Goal: Task Accomplishment & Management: Manage account settings

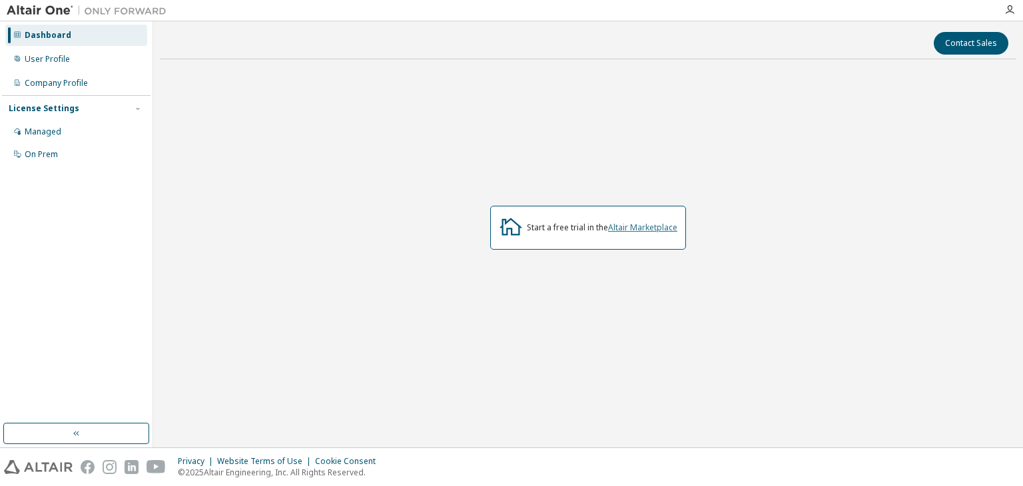
click at [631, 232] on link "Altair Marketplace" at bounding box center [642, 227] width 69 height 11
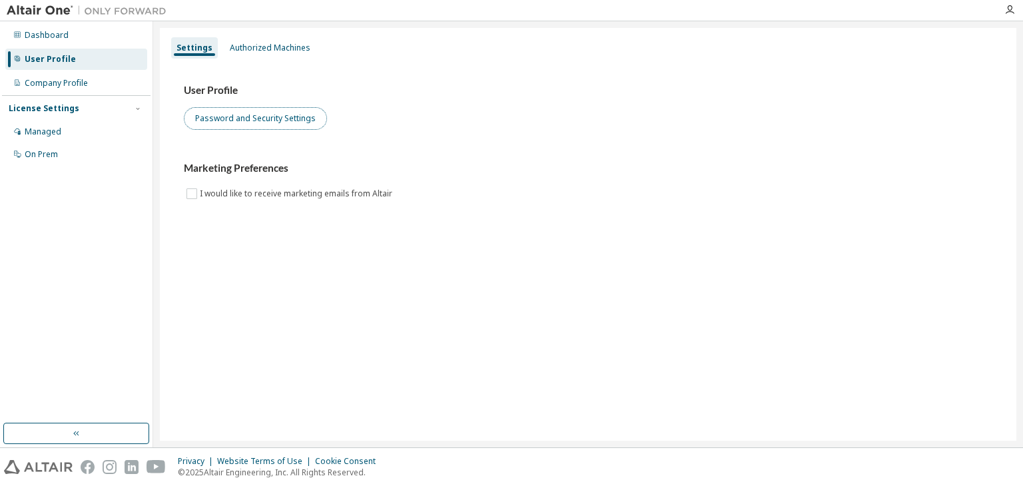
click at [269, 117] on button "Password and Security Settings" at bounding box center [255, 118] width 143 height 23
